Goal: Communication & Community: Answer question/provide support

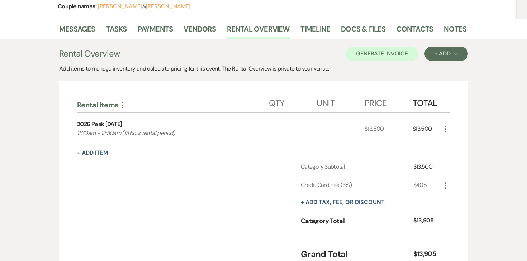
scroll to position [118, 0]
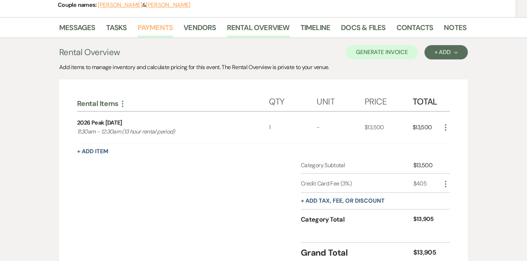
click at [160, 36] on link "Payments" at bounding box center [156, 30] width 36 height 16
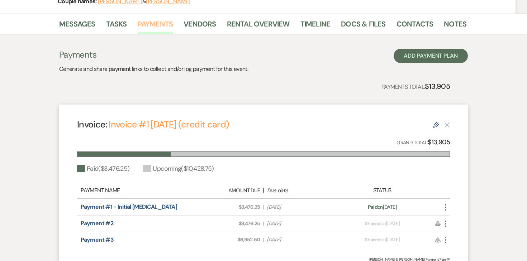
scroll to position [121, 0]
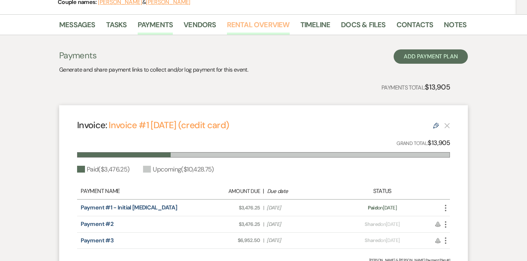
click at [236, 24] on link "Rental Overview" at bounding box center [258, 27] width 63 height 16
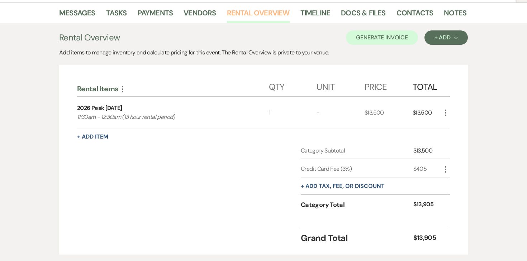
scroll to position [129, 0]
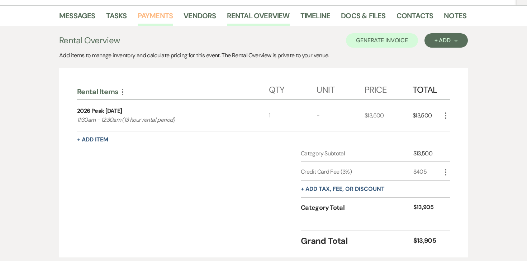
click at [162, 16] on link "Payments" at bounding box center [156, 18] width 36 height 16
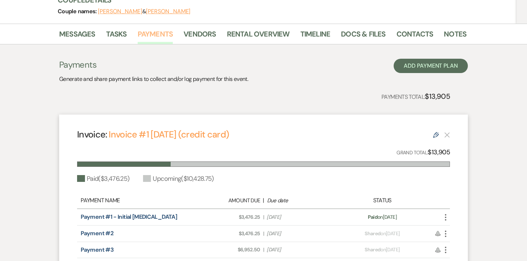
scroll to position [96, 0]
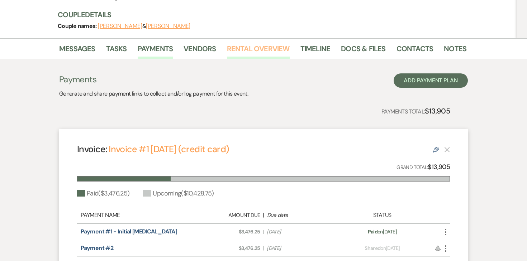
click at [284, 45] on link "Rental Overview" at bounding box center [258, 51] width 63 height 16
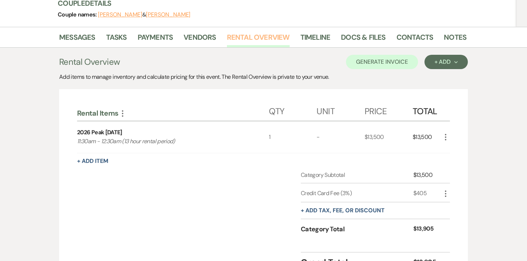
scroll to position [112, 0]
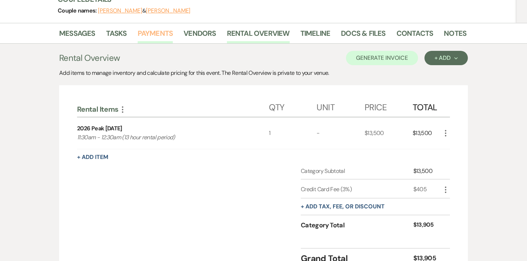
click at [167, 35] on link "Payments" at bounding box center [156, 36] width 36 height 16
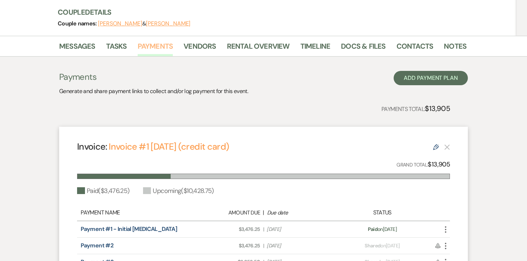
scroll to position [94, 0]
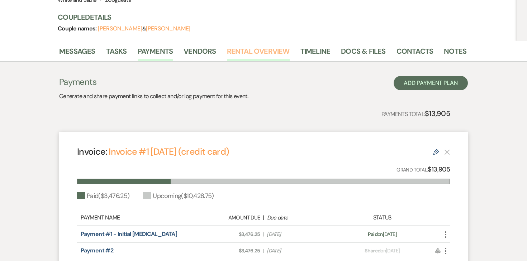
click at [263, 55] on link "Rental Overview" at bounding box center [258, 54] width 63 height 16
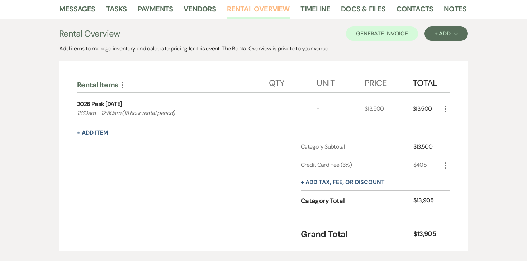
scroll to position [138, 0]
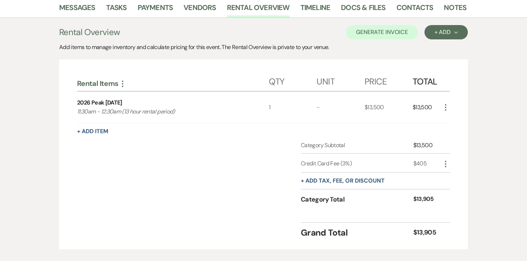
click at [443, 164] on icon "More" at bounding box center [446, 164] width 9 height 9
click at [454, 177] on button "Pencil Edit" at bounding box center [460, 178] width 37 height 11
select select "false"
select select "2"
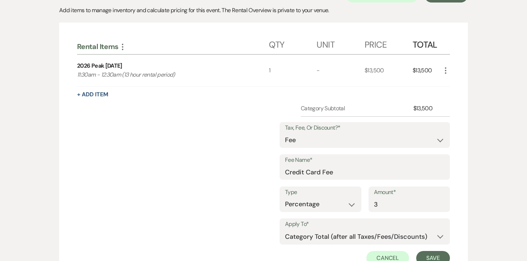
scroll to position [175, 0]
click at [400, 207] on input "3" at bounding box center [409, 204] width 71 height 14
click at [460, 178] on div "Rental Items More Qty Unit Price Total 2026 Peak [DATE] 11:30am - 12:30am (13 h…" at bounding box center [263, 184] width 409 height 325
click at [348, 201] on select "Dollar Amount Percentage" at bounding box center [320, 204] width 71 height 14
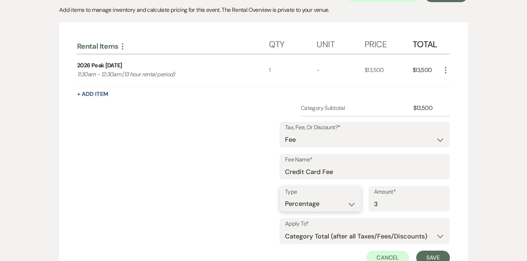
select select "true"
click at [312, 197] on select "Dollar Amount Percentage" at bounding box center [320, 204] width 71 height 14
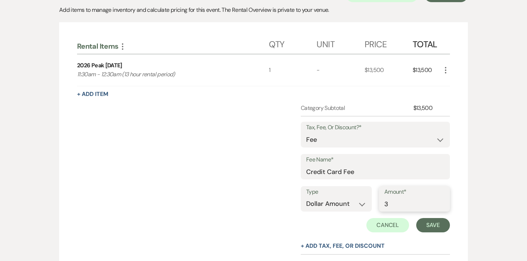
click at [395, 207] on input "3" at bounding box center [415, 204] width 60 height 14
type input "101.25"
click at [434, 225] on button "Save" at bounding box center [433, 225] width 34 height 14
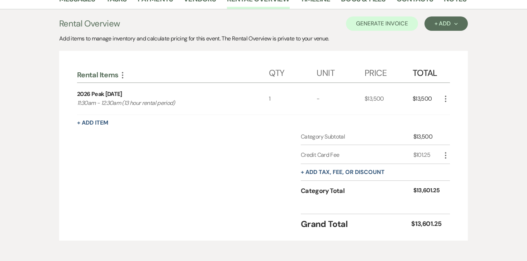
scroll to position [146, 0]
click at [398, 28] on button "Generate Invoice" at bounding box center [382, 24] width 72 height 14
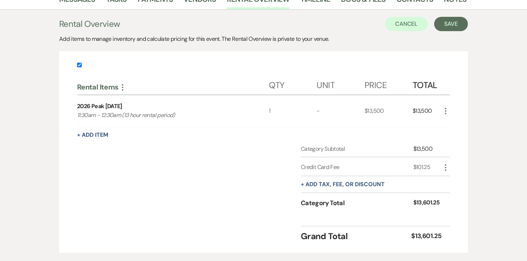
click at [449, 33] on div "Rental Overview Cancel Save Add items to manage inventory and calculate pricing…" at bounding box center [263, 135] width 409 height 236
click at [449, 29] on button "Save" at bounding box center [451, 24] width 34 height 14
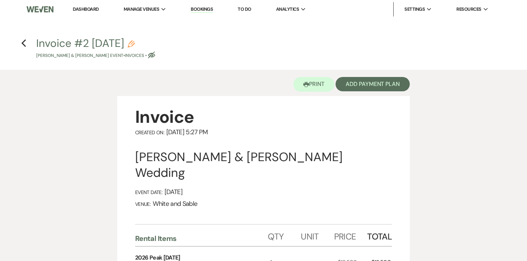
click at [135, 42] on icon "Pencil" at bounding box center [131, 44] width 7 height 7
select select "22"
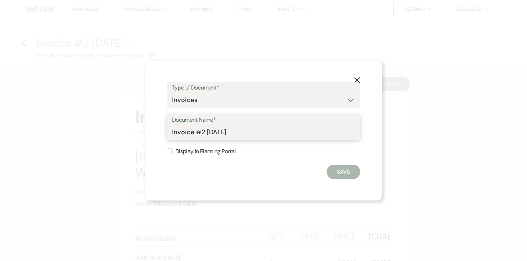
click at [250, 130] on input "Invoice #2 [DATE]" at bounding box center [263, 133] width 183 height 14
type input "Invoice #2 [DATE] (Check/ACH)"
click at [343, 167] on button "Save" at bounding box center [344, 172] width 34 height 14
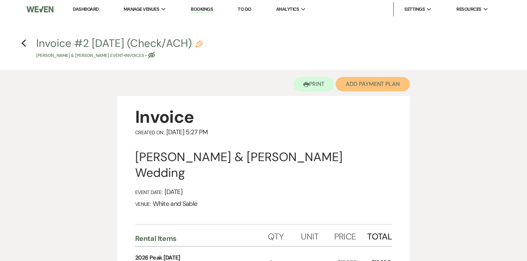
click at [374, 87] on button "Add Payment Plan" at bounding box center [373, 84] width 74 height 14
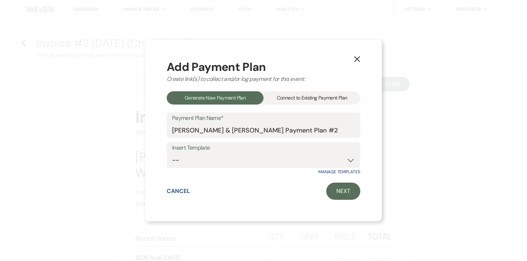
click at [329, 98] on div "Connect to Existing Payment Plan" at bounding box center [312, 97] width 97 height 13
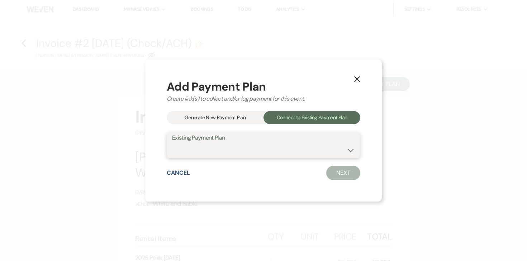
click at [263, 156] on select "[PERSON_NAME] & [PERSON_NAME] Payment Plan #1" at bounding box center [263, 150] width 183 height 14
select select "25051"
click at [172, 143] on select "[PERSON_NAME] & [PERSON_NAME] Payment Plan #1" at bounding box center [263, 150] width 183 height 14
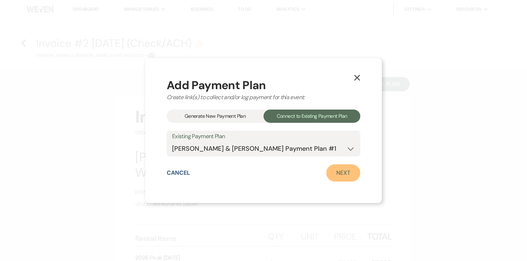
click at [350, 171] on link "Next" at bounding box center [343, 173] width 34 height 17
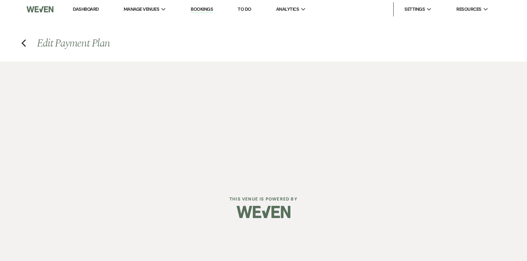
select select "29111"
select select "1"
select select "2"
select select "flat"
select select "true"
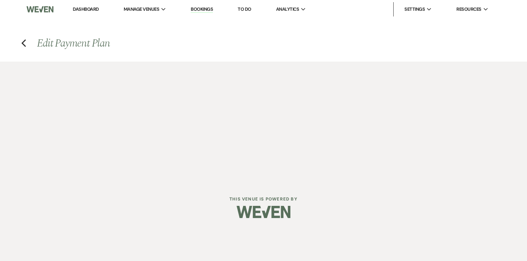
select select "client"
select select "weekly"
select select "onDueDate"
select select "complete"
select select "2"
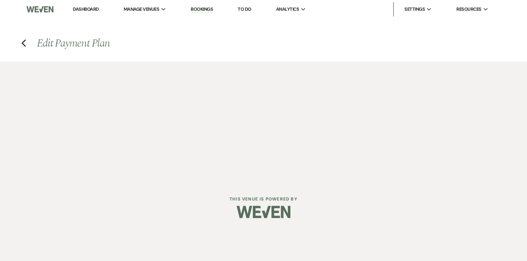
select select "flat"
select select "true"
select select "client"
select select "weeks"
select select "client"
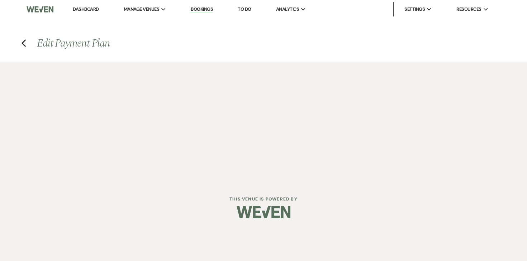
select select "weekly"
select select "onDueDate"
select select "complete"
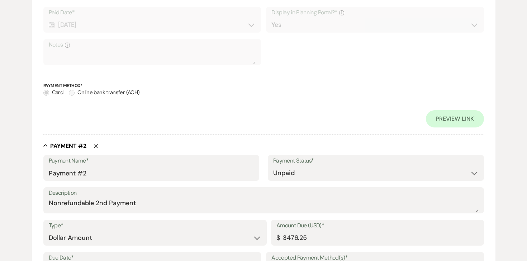
scroll to position [426, 0]
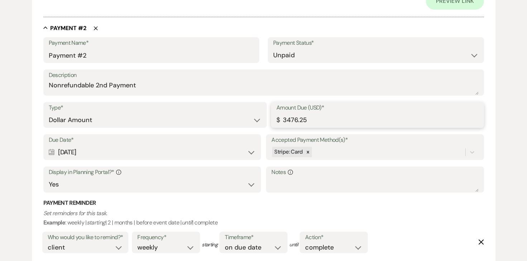
click at [315, 122] on input "3476.25" at bounding box center [378, 120] width 202 height 14
type input "2"
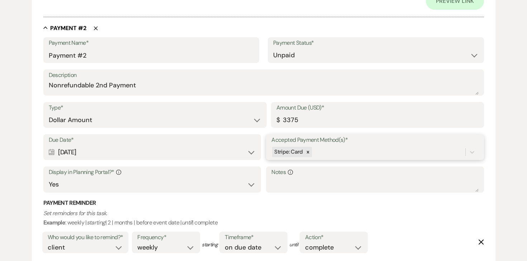
type input "3375.00"
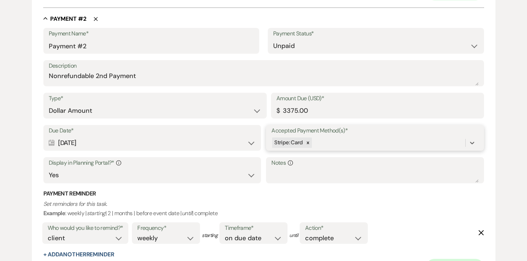
scroll to position [446, 0]
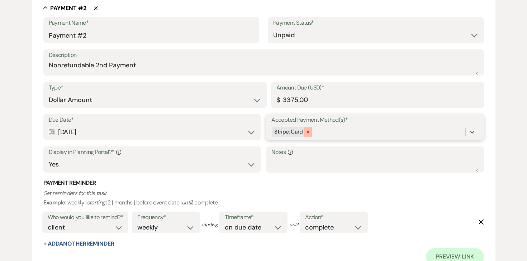
click at [308, 131] on icon at bounding box center [308, 132] width 5 height 5
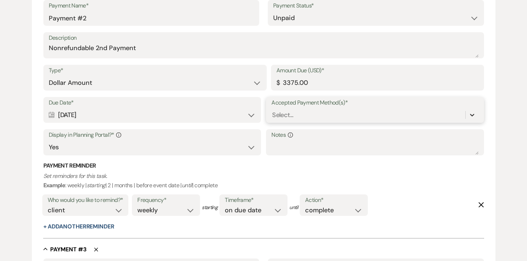
click at [475, 112] on icon at bounding box center [472, 115] width 7 height 7
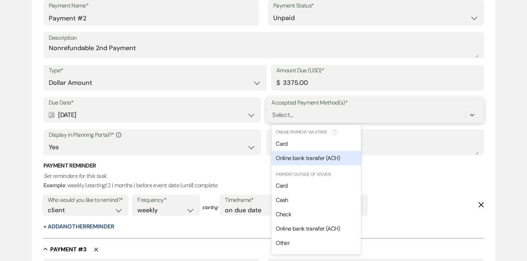
click at [331, 157] on span "Online bank transfer (ACH)" at bounding box center [308, 159] width 64 height 8
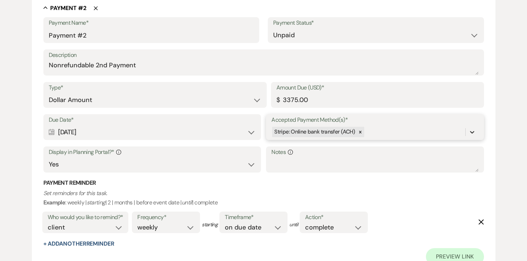
click at [476, 132] on div at bounding box center [472, 132] width 13 height 13
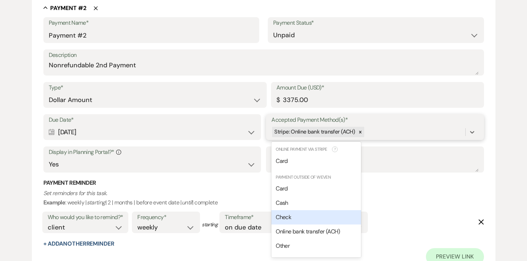
click at [310, 215] on div "Check" at bounding box center [317, 218] width 90 height 14
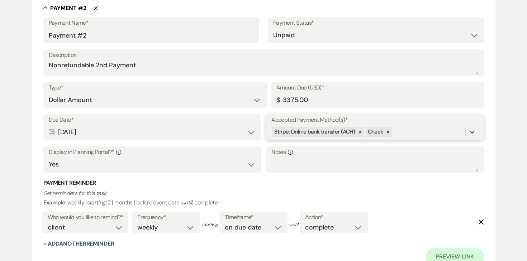
click at [467, 128] on div at bounding box center [472, 132] width 13 height 13
click at [467, 129] on div at bounding box center [472, 132] width 13 height 13
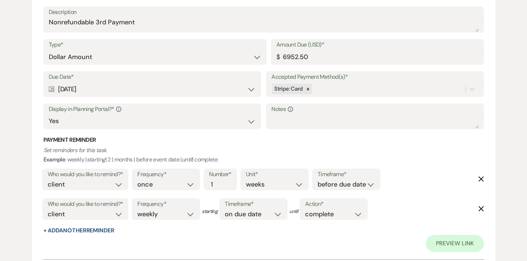
scroll to position [774, 0]
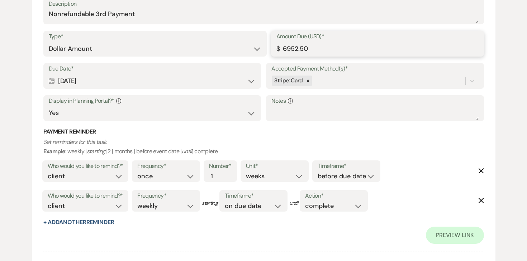
click at [310, 54] on input "6952.50" at bounding box center [378, 49] width 202 height 14
click at [310, 53] on input "6952.50" at bounding box center [378, 49] width 202 height 14
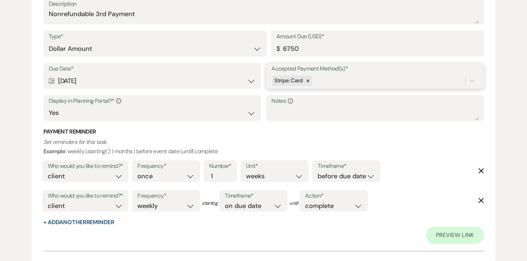
type input "6750.00"
click at [307, 80] on icon at bounding box center [308, 81] width 3 height 3
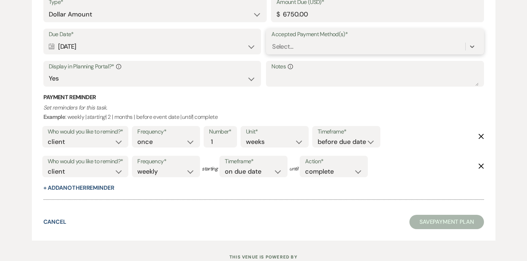
scroll to position [739, 0]
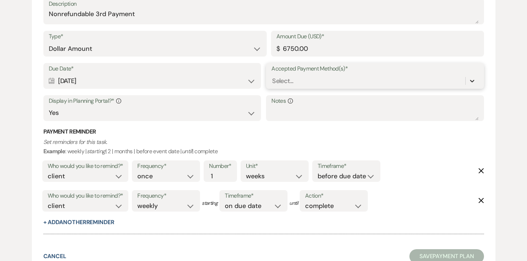
click at [472, 79] on icon at bounding box center [472, 80] width 7 height 7
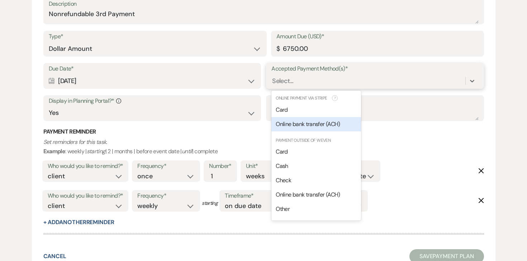
click at [338, 126] on span "Online bank transfer (ACH)" at bounding box center [308, 125] width 64 height 8
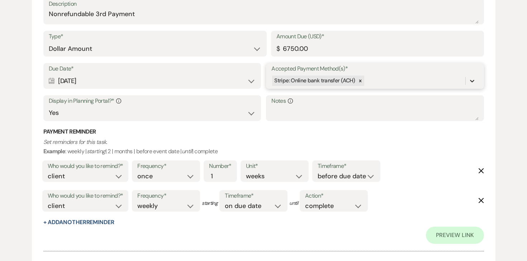
click at [470, 79] on icon at bounding box center [472, 80] width 7 height 7
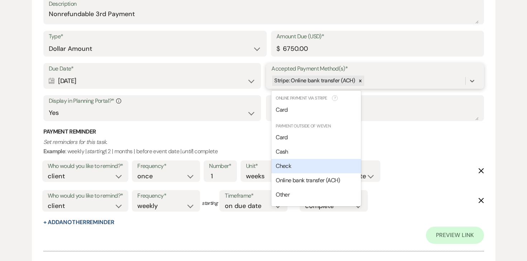
click at [304, 163] on div "Check" at bounding box center [317, 166] width 90 height 14
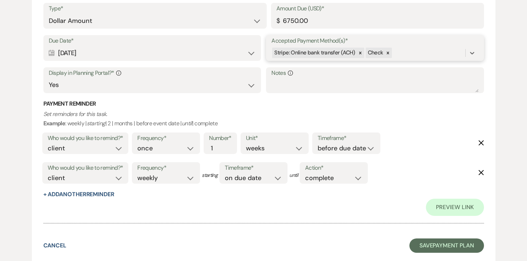
scroll to position [850, 0]
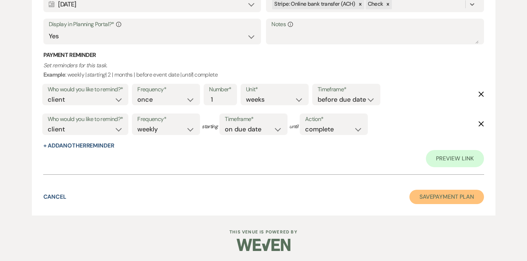
click at [425, 198] on button "Save Payment Plan" at bounding box center [447, 197] width 75 height 14
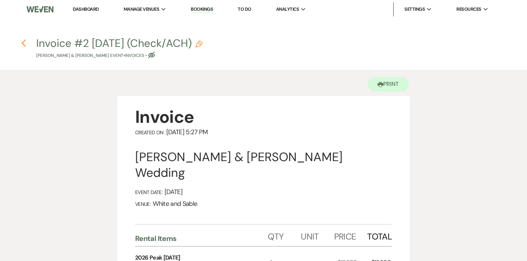
click at [26, 44] on icon "Previous" at bounding box center [23, 43] width 5 height 9
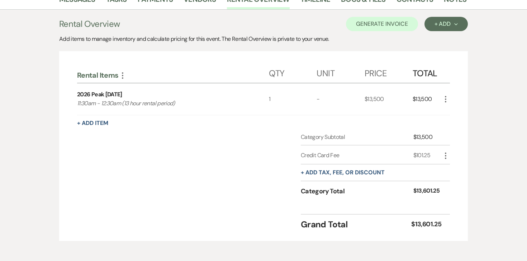
scroll to position [133, 0]
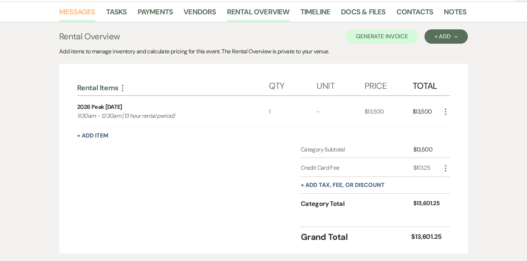
click at [75, 14] on link "Messages" at bounding box center [77, 14] width 36 height 16
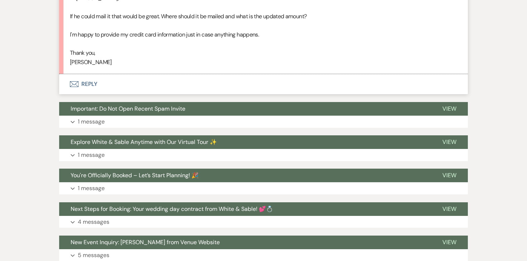
click at [92, 86] on button "Envelope Reply" at bounding box center [263, 84] width 409 height 20
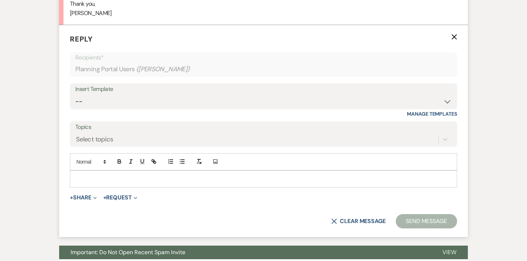
scroll to position [462, 0]
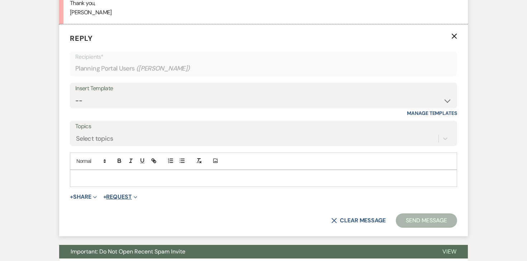
click at [114, 198] on button "+ Request Expand" at bounding box center [120, 197] width 34 height 6
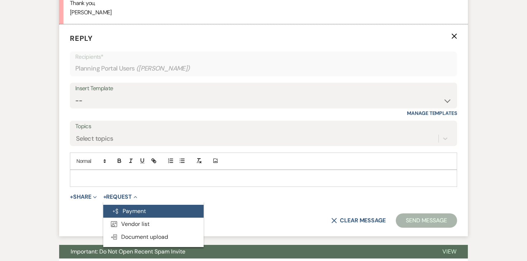
click at [122, 211] on button "Generate Payment Payment" at bounding box center [153, 211] width 100 height 13
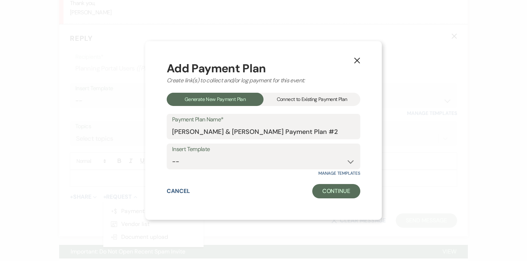
click at [298, 93] on div "Connect to Existing Payment Plan" at bounding box center [312, 99] width 97 height 13
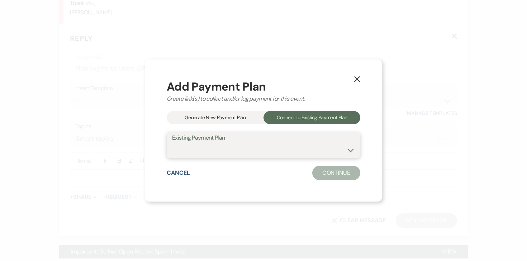
click at [267, 150] on select "[PERSON_NAME] & [PERSON_NAME] Payment Plan #1" at bounding box center [263, 150] width 183 height 14
select select "25051"
click at [172, 143] on select "[PERSON_NAME] & [PERSON_NAME] Payment Plan #1" at bounding box center [263, 150] width 183 height 14
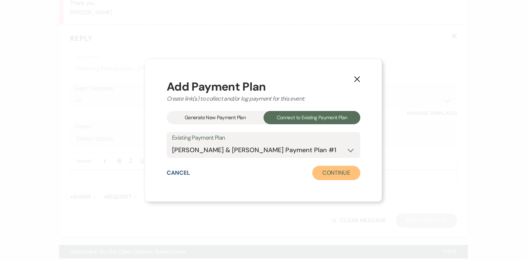
click at [334, 179] on button "Continue" at bounding box center [336, 173] width 48 height 14
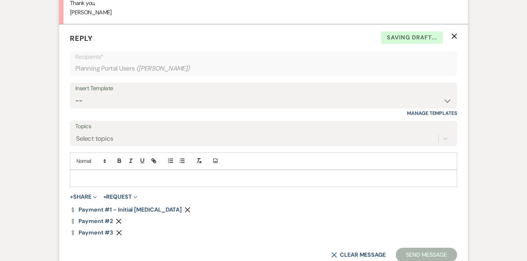
click at [185, 210] on use "button" at bounding box center [187, 209] width 5 height 5
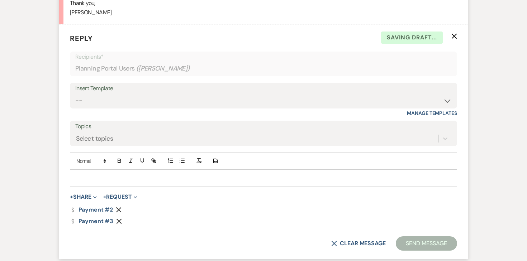
click at [121, 220] on use "button" at bounding box center [119, 221] width 5 height 5
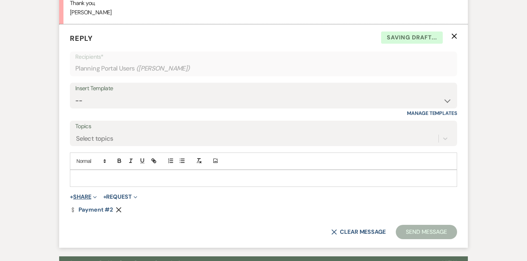
click at [85, 198] on button "+ Share Expand" at bounding box center [83, 197] width 27 height 6
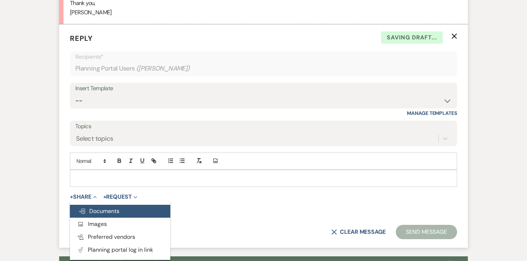
click at [101, 208] on span "Doc Upload Documents" at bounding box center [99, 212] width 41 height 8
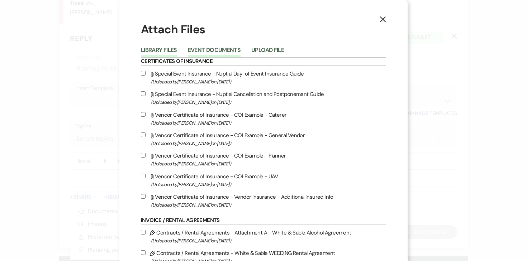
click at [234, 49] on button "Event Documents" at bounding box center [214, 52] width 53 height 10
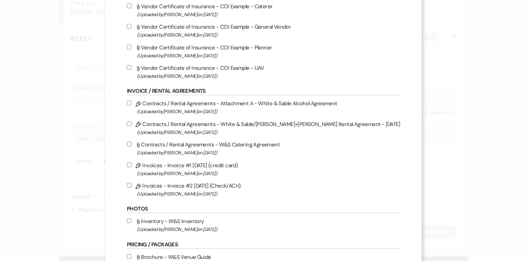
scroll to position [71, 0]
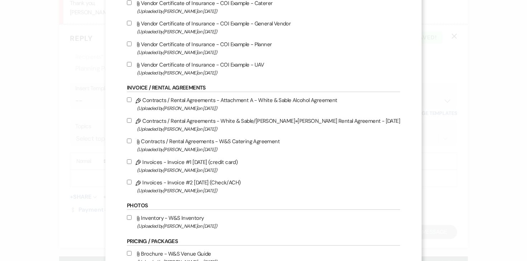
click at [132, 182] on input "Pencil Invoices - Invoice #2 [DATE] (Check/ACH) (Uploaded by [PERSON_NAME] on […" at bounding box center [129, 182] width 5 height 5
checkbox input "true"
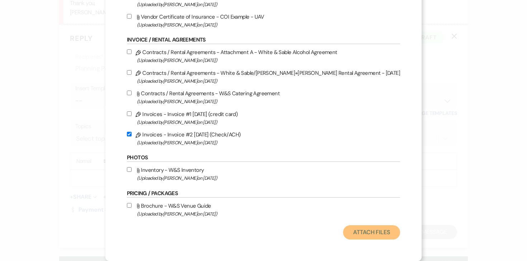
click at [363, 231] on button "Attach Files" at bounding box center [371, 233] width 57 height 14
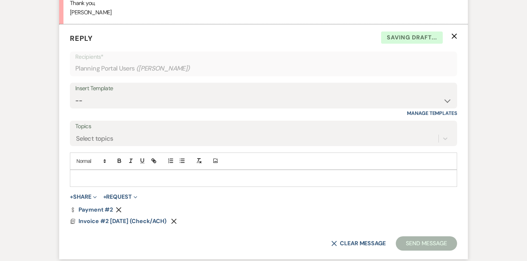
click at [253, 175] on p at bounding box center [264, 179] width 376 height 8
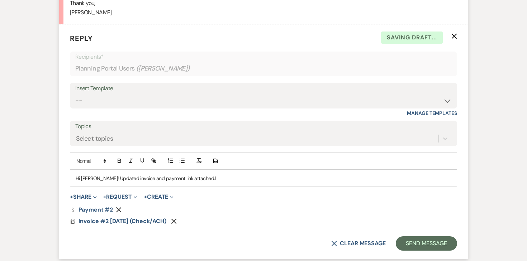
click at [114, 202] on form "Reply X Saving draft... Recipients* Planning Portal Users ( [PERSON_NAME] ) Ins…" at bounding box center [263, 141] width 409 height 235
click at [119, 199] on button "+ Request Expand" at bounding box center [120, 197] width 34 height 6
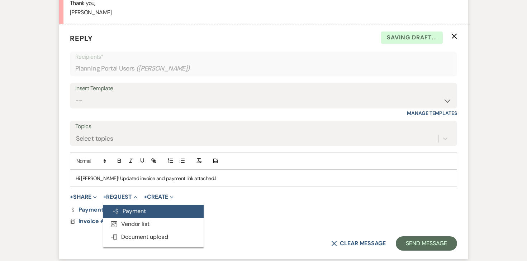
click at [132, 208] on button "Generate Payment Payment" at bounding box center [153, 211] width 100 height 13
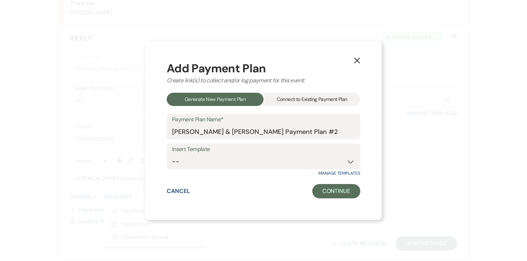
click at [303, 103] on div "Connect to Existing Payment Plan" at bounding box center [312, 99] width 97 height 13
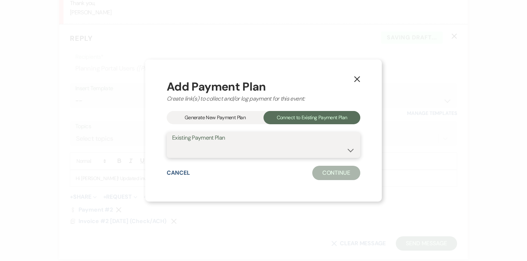
click at [260, 147] on select "[PERSON_NAME] & [PERSON_NAME] Payment Plan #1" at bounding box center [263, 150] width 183 height 14
select select "25051"
click at [172, 143] on select "[PERSON_NAME] & [PERSON_NAME] Payment Plan #1" at bounding box center [263, 150] width 183 height 14
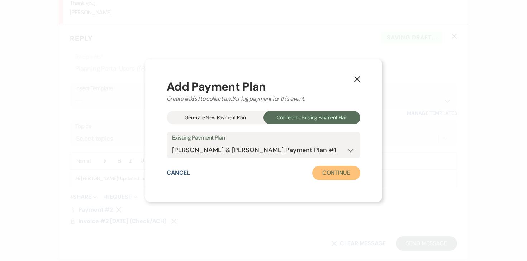
click at [330, 173] on button "Continue" at bounding box center [336, 173] width 48 height 14
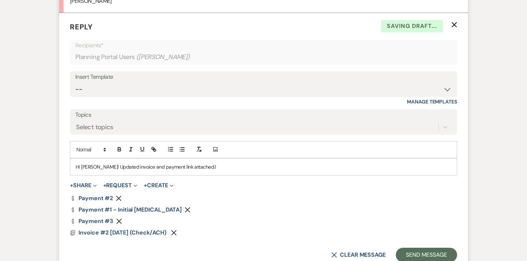
scroll to position [474, 0]
click at [185, 209] on icon "Remove" at bounding box center [188, 210] width 6 height 6
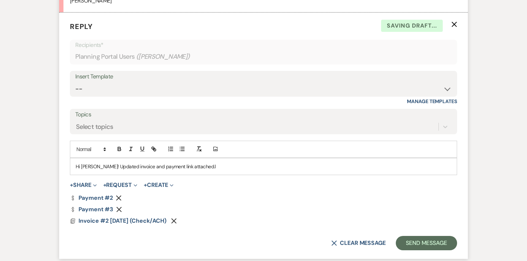
click at [170, 169] on p "Hi [PERSON_NAME]! Updated invoice and payment link attached.l" at bounding box center [264, 167] width 376 height 8
click at [206, 167] on p "Hi [PERSON_NAME]! Updated invoice and payment links attached.l" at bounding box center [264, 167] width 376 height 8
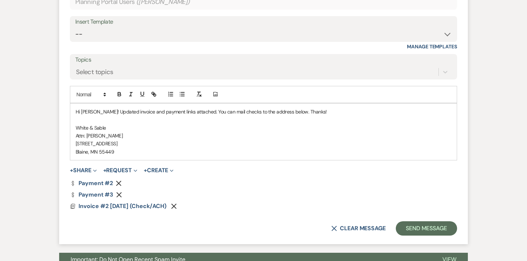
scroll to position [538, 0]
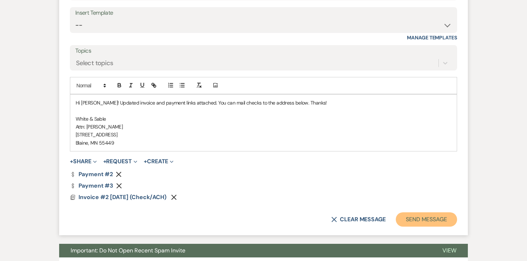
click at [405, 217] on button "Send Message" at bounding box center [426, 220] width 61 height 14
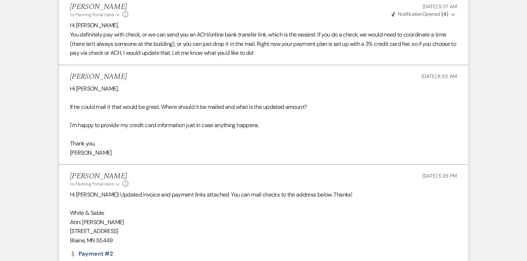
scroll to position [0, 0]
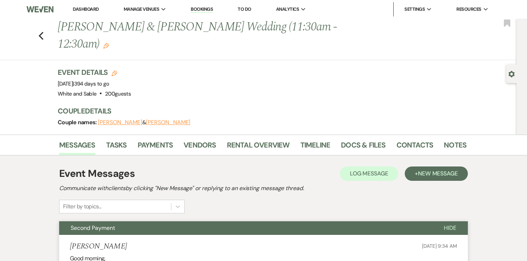
click at [44, 39] on div "Previous [PERSON_NAME] & [PERSON_NAME] Wedding (11:30am - 12:30am) Edit Bookmark" at bounding box center [256, 40] width 520 height 42
click at [41, 37] on use "button" at bounding box center [41, 36] width 5 height 8
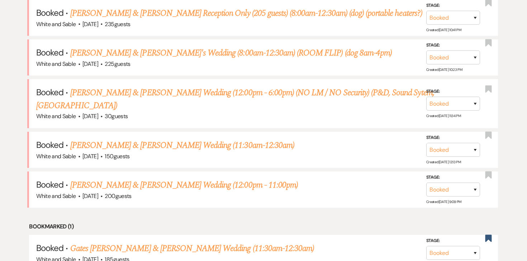
scroll to position [319, 0]
click at [140, 139] on link "[PERSON_NAME] & [PERSON_NAME] Wedding (11:30am-12:30am)" at bounding box center [182, 145] width 224 height 13
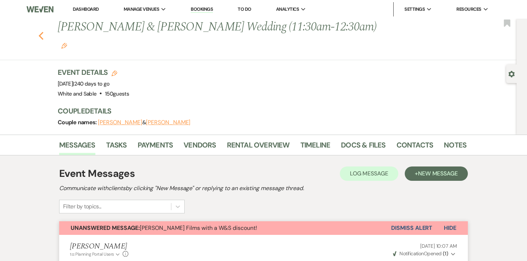
click at [41, 32] on icon "Previous" at bounding box center [40, 36] width 5 height 9
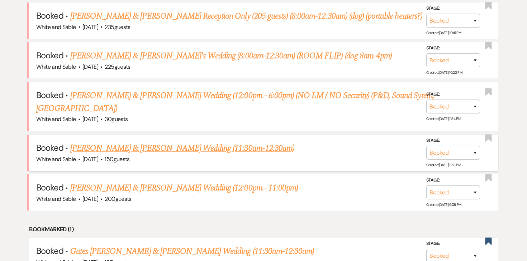
scroll to position [316, 0]
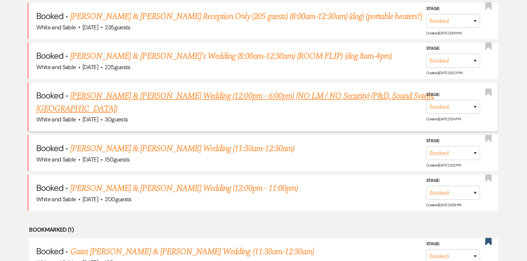
click at [144, 99] on link "[PERSON_NAME] & [PERSON_NAME] Wedding (12:00pm - 6:00pm) (NO LM / NO Security) …" at bounding box center [235, 103] width 399 height 26
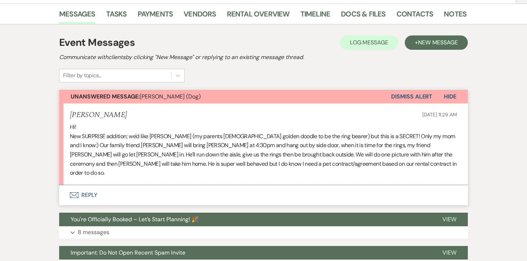
scroll to position [149, 0]
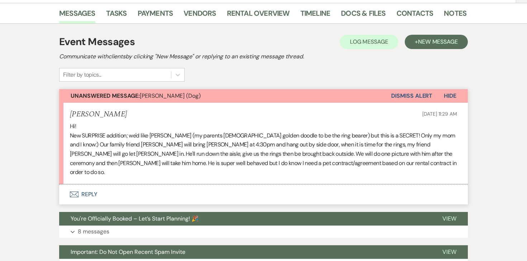
click at [92, 185] on button "Envelope Reply" at bounding box center [263, 195] width 409 height 20
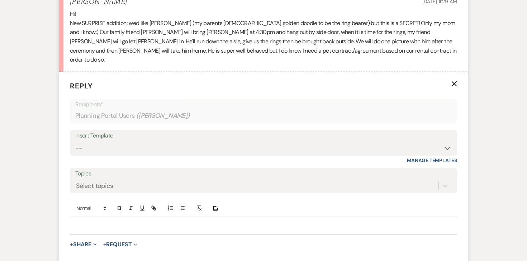
scroll to position [283, 0]
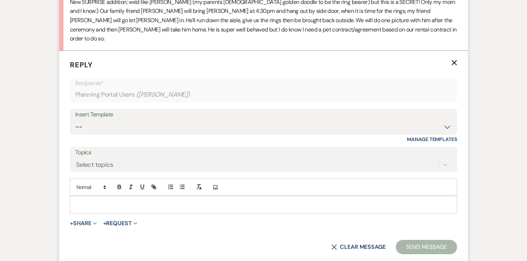
click at [108, 197] on div at bounding box center [263, 205] width 387 height 16
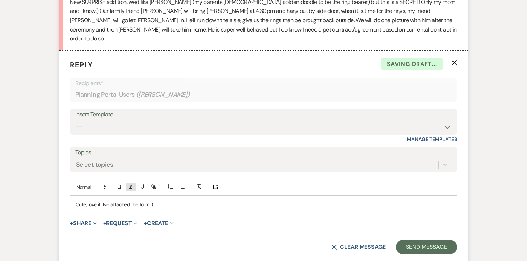
scroll to position [306, 0]
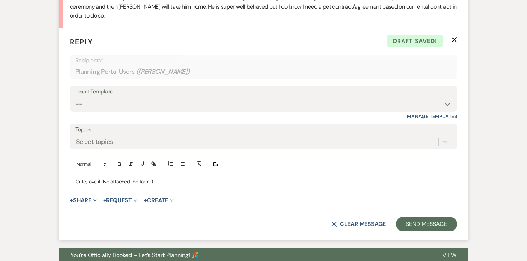
click at [90, 198] on button "+ Share Expand" at bounding box center [83, 201] width 27 height 6
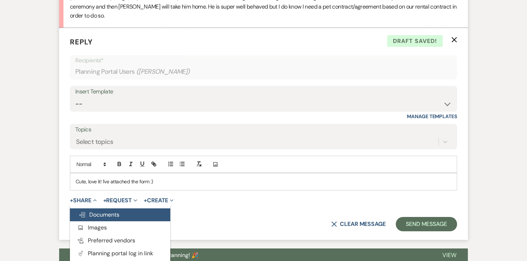
click at [133, 209] on button "Doc Upload Documents" at bounding box center [120, 215] width 100 height 13
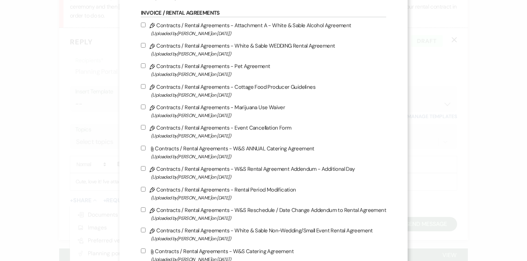
scroll to position [209, 0]
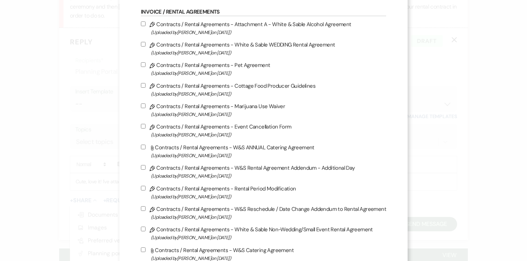
click at [146, 66] on input "Pencil Contracts / Rental Agreements - Pet Agreement (Uploaded by [PERSON_NAME]…" at bounding box center [143, 64] width 5 height 5
checkbox input "true"
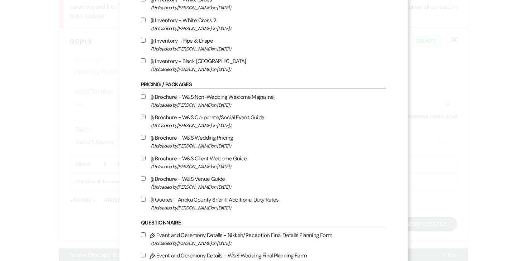
scroll to position [991, 0]
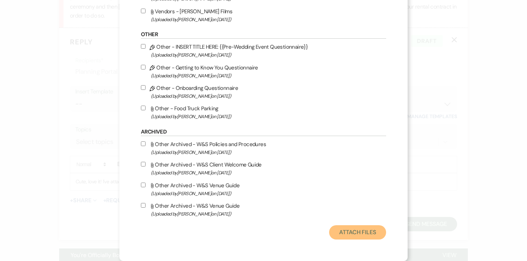
click at [342, 236] on button "Attach Files" at bounding box center [357, 233] width 57 height 14
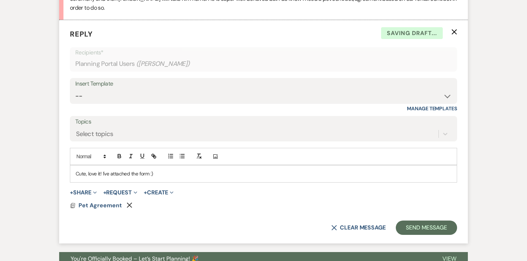
scroll to position [314, 0]
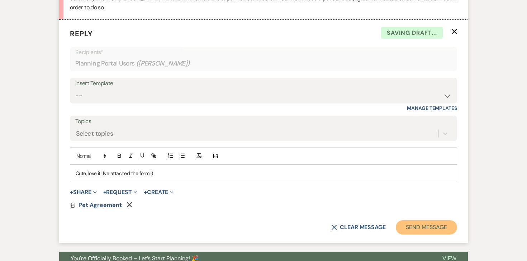
click at [439, 221] on button "Send Message" at bounding box center [426, 228] width 61 height 14
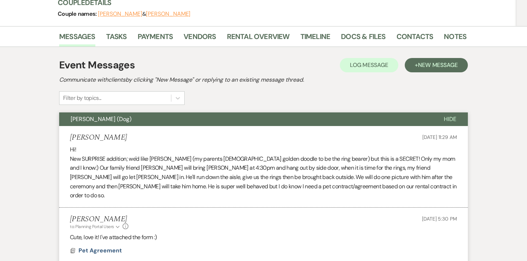
scroll to position [0, 0]
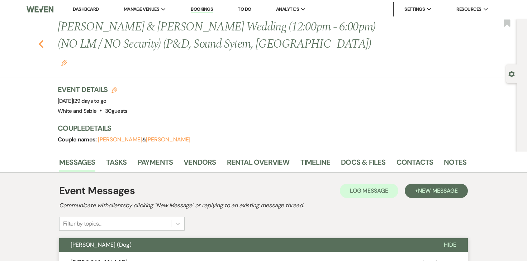
click at [40, 40] on icon "Previous" at bounding box center [40, 44] width 5 height 9
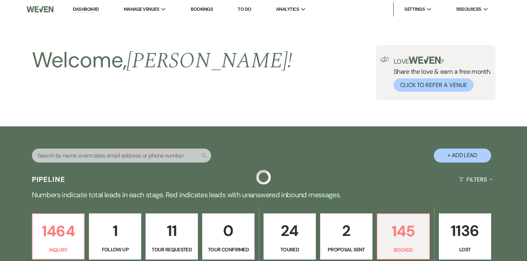
scroll to position [316, 0]
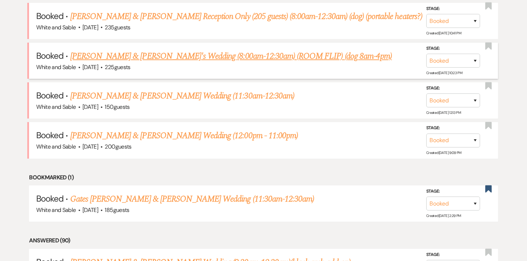
click at [177, 55] on link "[PERSON_NAME] & [PERSON_NAME]'s Wedding (8:00am-12:30am) (ROOM FLIP) (dog 8am-4…" at bounding box center [231, 56] width 322 height 13
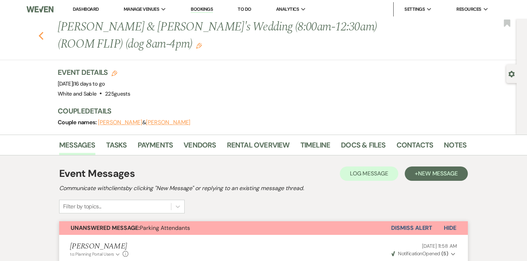
click at [43, 33] on icon "Previous" at bounding box center [40, 36] width 5 height 9
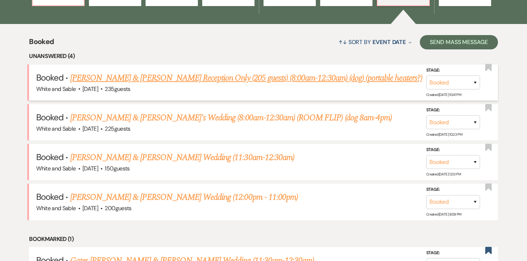
scroll to position [240, 0]
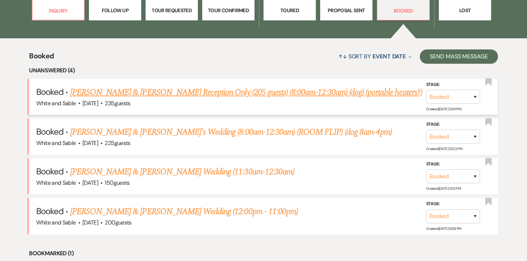
click at [96, 90] on link "[PERSON_NAME] & [PERSON_NAME] Reception Only (205 guests) (8:00am-12:30am) (dog…" at bounding box center [246, 92] width 352 height 13
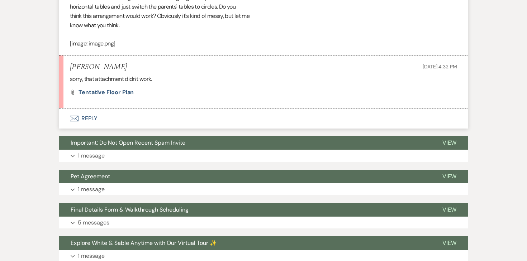
scroll to position [1055, 0]
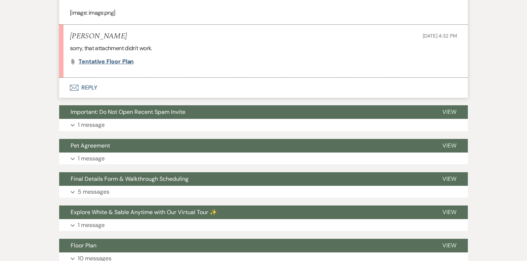
click at [115, 63] on span "tentative floor plan" at bounding box center [106, 62] width 55 height 8
click at [108, 60] on span "tentative floor plan" at bounding box center [106, 62] width 55 height 8
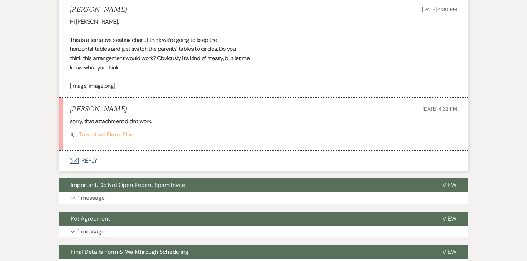
scroll to position [981, 0]
